Goal: Task Accomplishment & Management: Complete application form

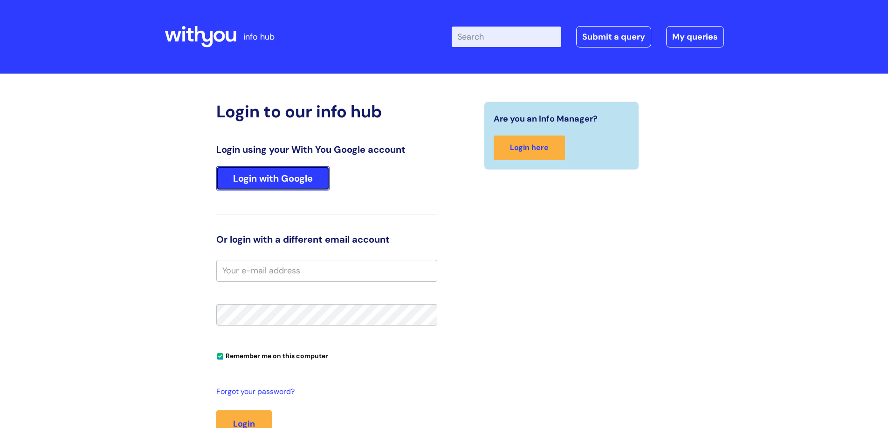
click at [293, 179] on link "Login with Google" at bounding box center [272, 178] width 113 height 24
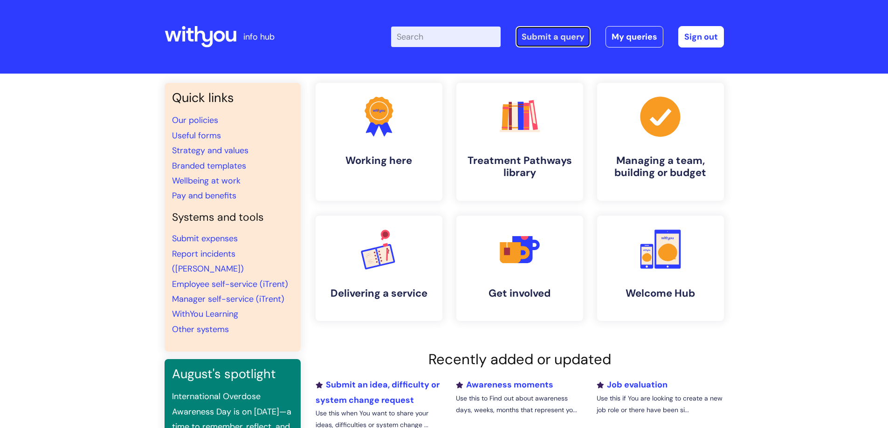
click at [551, 35] on link "Submit a query" at bounding box center [553, 36] width 75 height 21
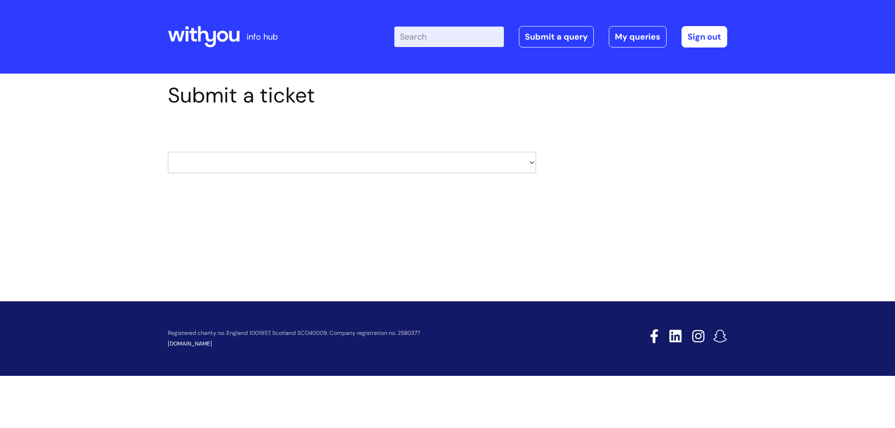
click at [392, 162] on select "HR / People IT and Support Clinical Drug Alerts Finance Accounts Data Support T…" at bounding box center [352, 162] width 368 height 21
select select "it_and_support"
click at [168, 152] on select "HR / People IT and Support Clinical Drug Alerts Finance Accounts Data Support T…" at bounding box center [352, 162] width 368 height 21
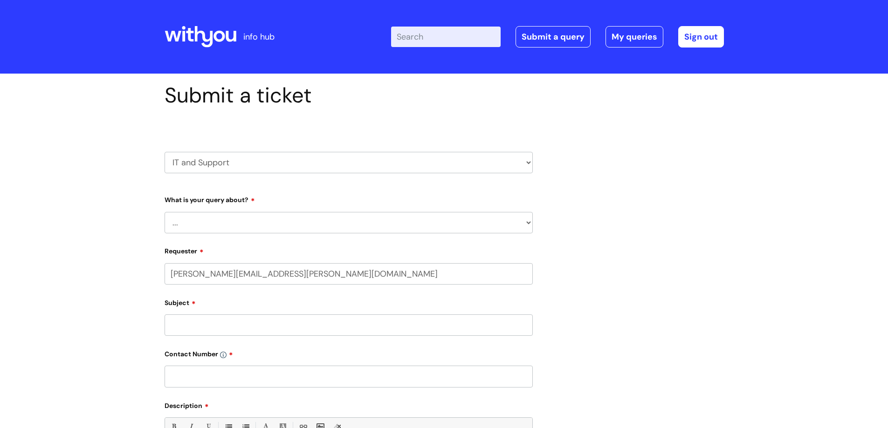
select select "80004286572"
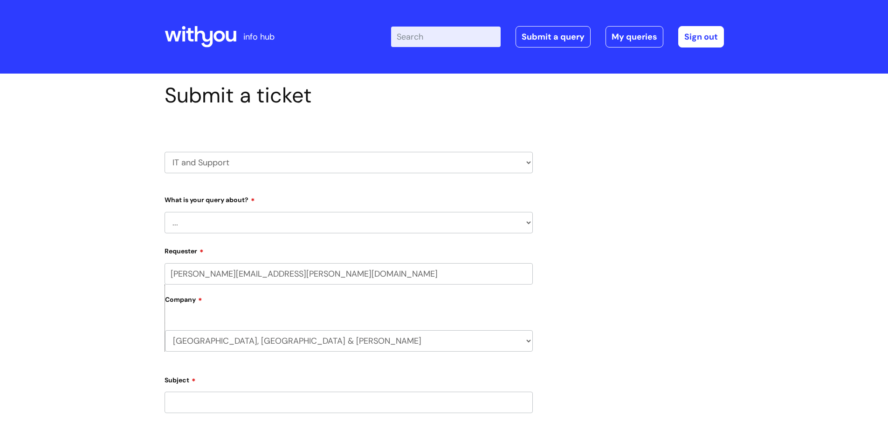
click at [281, 224] on select "... Mobile Phone Reset & MFA Accounts, Starters and Leavers IT Hardware issue I…" at bounding box center [349, 222] width 368 height 21
select select "Something Else"
click at [165, 212] on select "... Mobile Phone Reset & MFA Accounts, Starters and Leavers IT Hardware issue I…" at bounding box center [349, 222] width 368 height 21
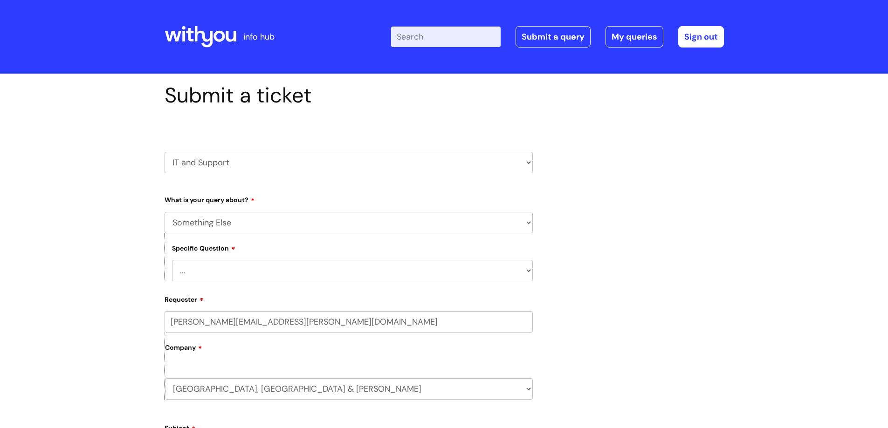
click at [202, 271] on select "... My problem is not listed" at bounding box center [352, 270] width 361 height 21
select select "My problem is not listed"
click at [172, 260] on select "... My problem is not listed" at bounding box center [352, 270] width 361 height 21
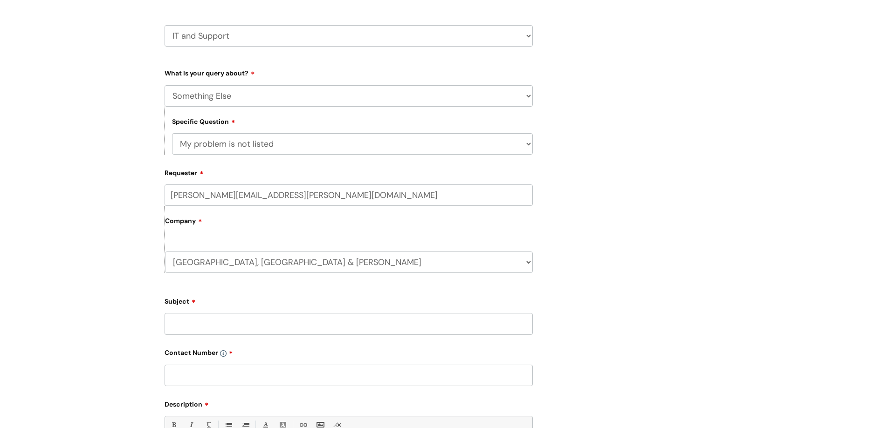
scroll to position [140, 0]
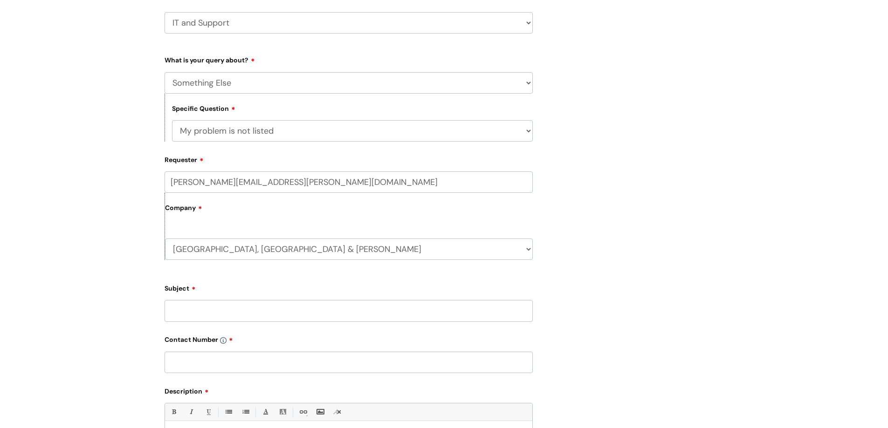
click at [203, 306] on input "Subject" at bounding box center [349, 310] width 368 height 21
type input "Google groups - change space owner"
click at [291, 364] on input "text" at bounding box center [349, 362] width 368 height 21
type input "07932 604158"
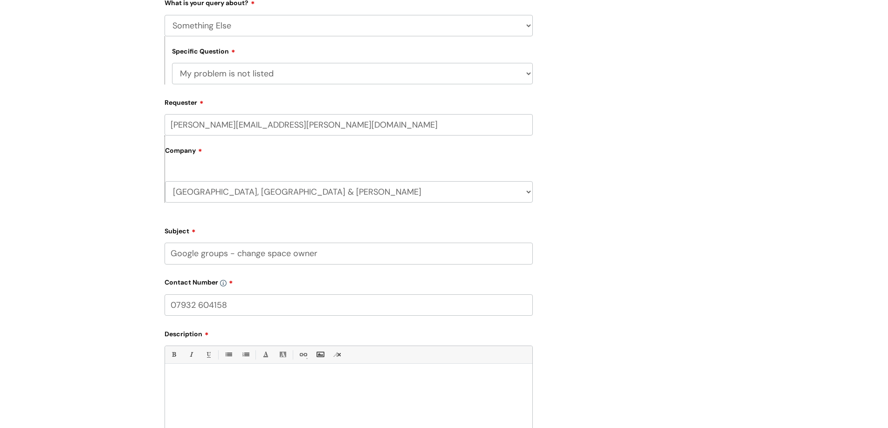
scroll to position [326, 0]
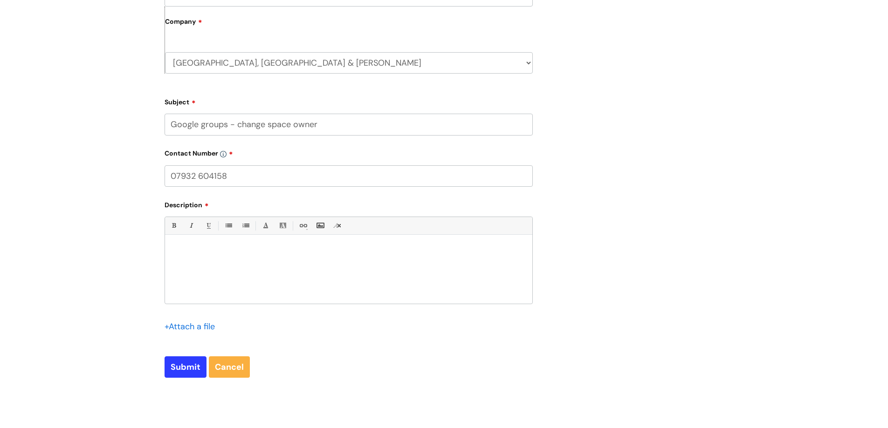
click at [198, 255] on div at bounding box center [348, 272] width 367 height 64
click at [412, 257] on p "Could you change space owner from [PERSON_NAME], to [PERSON_NAME] (me) please?" at bounding box center [348, 259] width 353 height 8
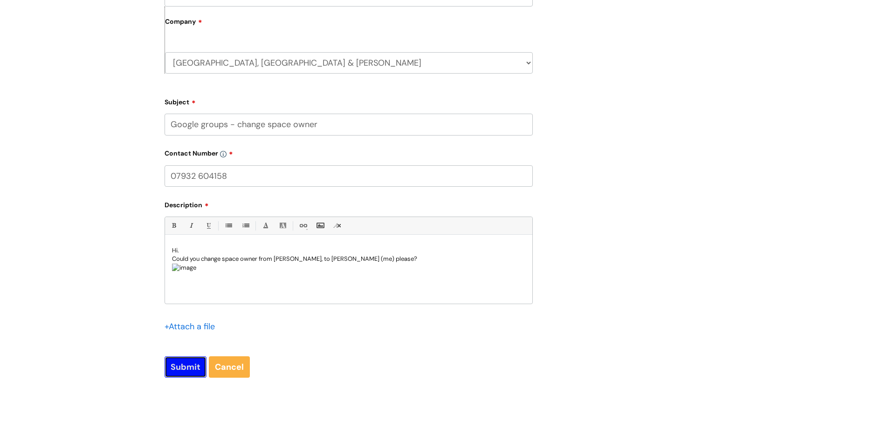
click at [179, 369] on input "Submit" at bounding box center [186, 367] width 42 height 21
type input "Please Wait..."
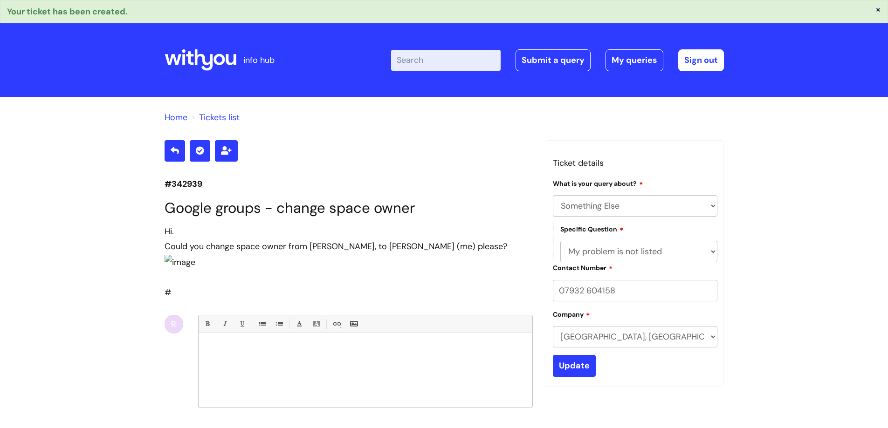
select select "Something Else"
select select "My problem is not listed"
